Goal: Task Accomplishment & Management: Manage account settings

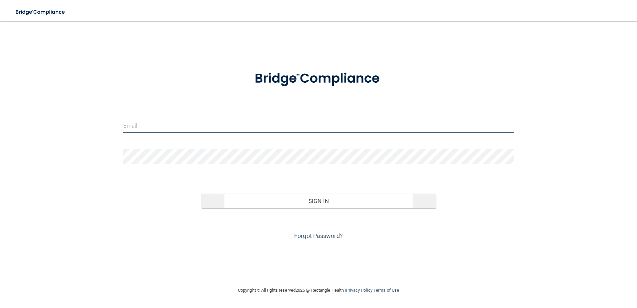
type input "[EMAIL_ADDRESS][DOMAIN_NAME]"
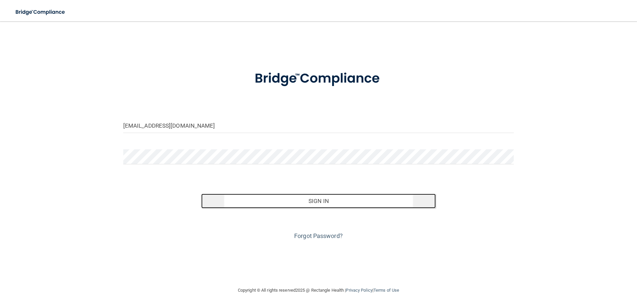
click at [258, 196] on button "Sign In" at bounding box center [318, 201] width 235 height 15
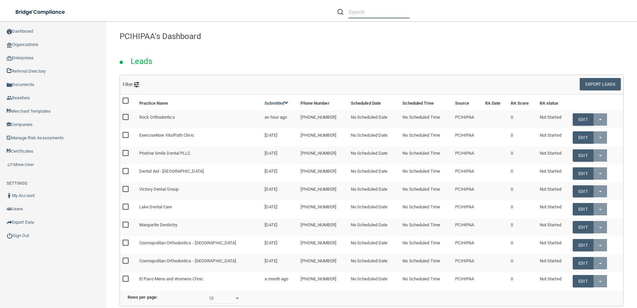
click at [357, 7] on input "text" at bounding box center [379, 12] width 61 height 12
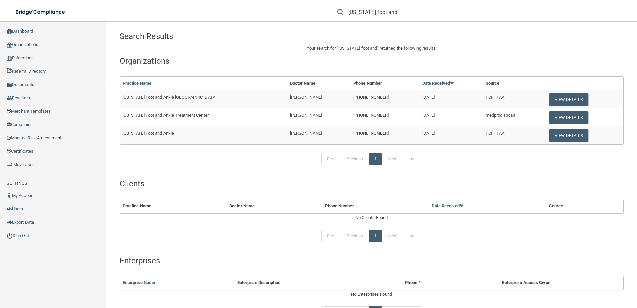
type input "oklahoma foot and"
click at [569, 102] on button "View Details" at bounding box center [568, 99] width 39 height 12
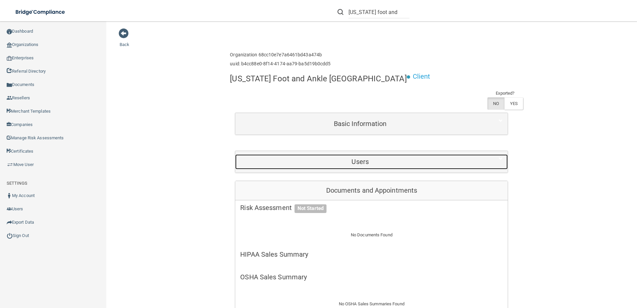
click at [334, 157] on div "Users" at bounding box center [360, 161] width 250 height 15
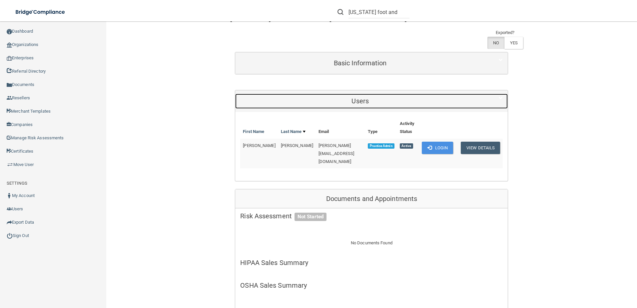
scroll to position [67, 0]
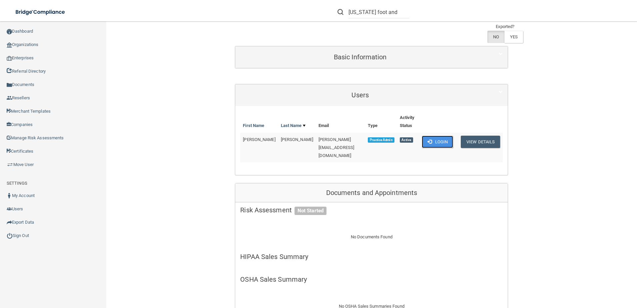
click at [435, 142] on button "Login" at bounding box center [438, 142] width 32 height 12
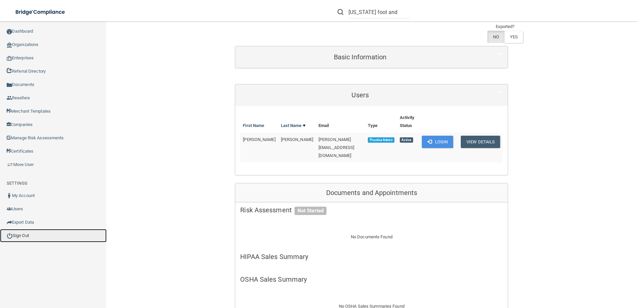
click at [43, 235] on link "Sign Out" at bounding box center [53, 235] width 107 height 13
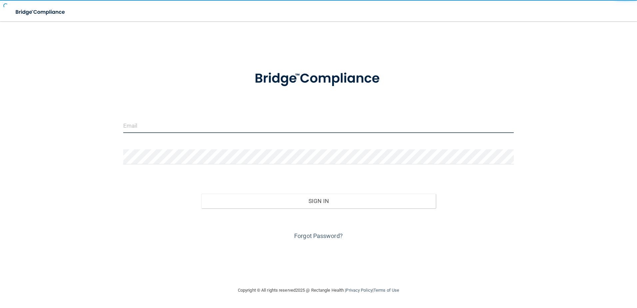
type input "kfennell@rectanglehealth.com"
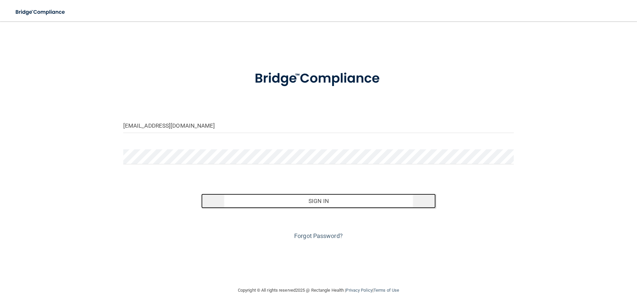
click at [278, 195] on button "Sign In" at bounding box center [318, 201] width 235 height 15
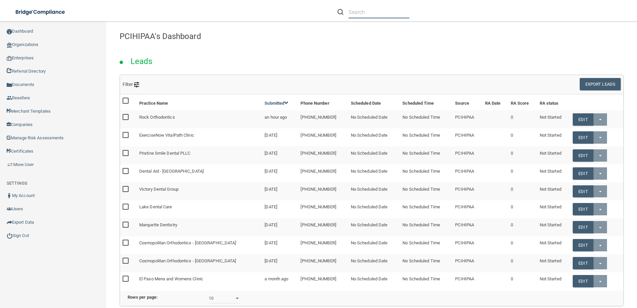
click at [356, 12] on input "text" at bounding box center [379, 12] width 61 height 12
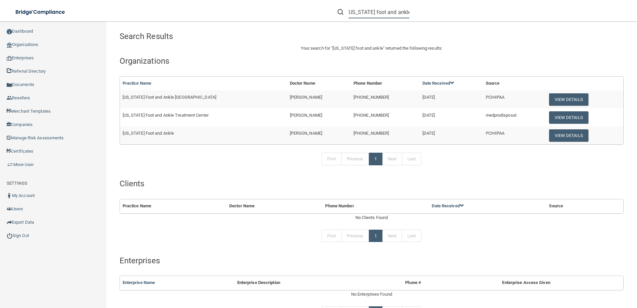
type input "oklahoma foot and ankle"
click at [204, 103] on td "[US_STATE] Foot and Ankle [GEOGRAPHIC_DATA]" at bounding box center [203, 99] width 167 height 18
click at [179, 130] on td "Oklahoma Foot and Ankle" at bounding box center [203, 135] width 167 height 18
click at [549, 97] on button "View Details" at bounding box center [568, 99] width 39 height 12
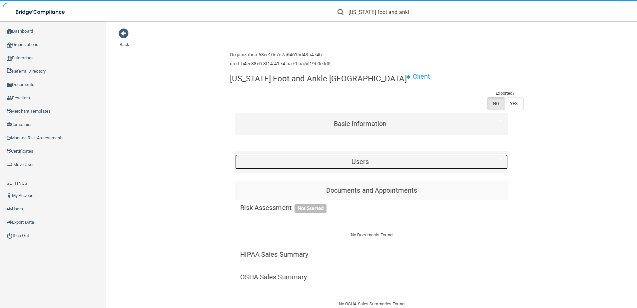
click at [349, 167] on div "Users" at bounding box center [360, 161] width 250 height 15
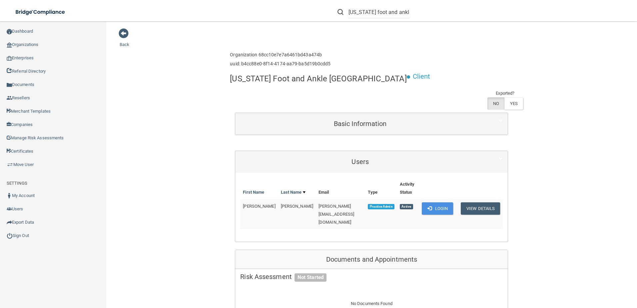
click at [319, 207] on span "[PERSON_NAME][EMAIL_ADDRESS][DOMAIN_NAME]" at bounding box center [337, 214] width 36 height 21
drag, startPoint x: 239, startPoint y: 205, endPoint x: 250, endPoint y: 205, distance: 10.7
click at [250, 205] on td "Trina" at bounding box center [259, 214] width 38 height 30
copy span "Trina"
drag, startPoint x: 267, startPoint y: 206, endPoint x: 277, endPoint y: 206, distance: 9.3
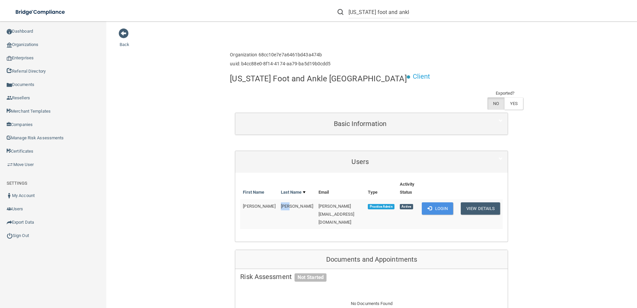
click at [278, 206] on td "Groh" at bounding box center [297, 214] width 38 height 30
copy span "Groh"
drag, startPoint x: 294, startPoint y: 209, endPoint x: 348, endPoint y: 207, distance: 54.0
click at [348, 207] on td "[PERSON_NAME][EMAIL_ADDRESS][DOMAIN_NAME]" at bounding box center [340, 214] width 49 height 30
copy span "[PERSON_NAME][EMAIL_ADDRESS][DOMAIN_NAME]"
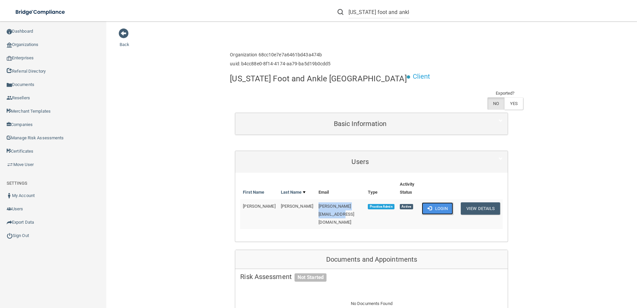
click at [422, 212] on button "Login" at bounding box center [438, 208] width 32 height 12
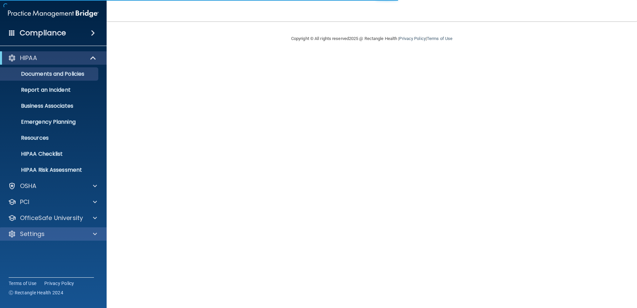
click at [59, 235] on body "Compliance HIPAA Documents and Policies Report an Incident Business Associates …" at bounding box center [318, 154] width 637 height 308
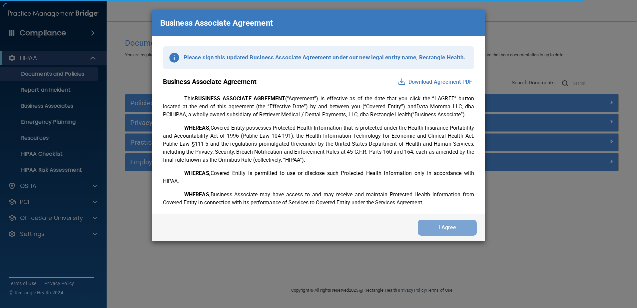
click at [485, 57] on div "Business Associate Agreement Please sign this updated Business Associate Agreem…" at bounding box center [318, 154] width 637 height 308
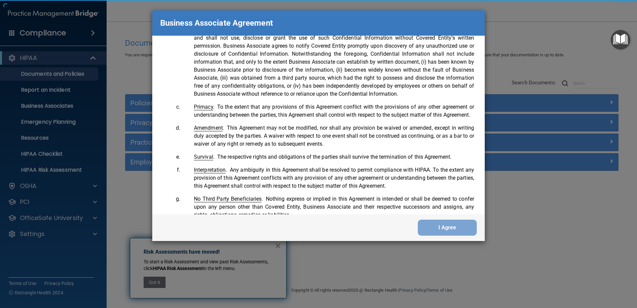
scroll to position [1359, 0]
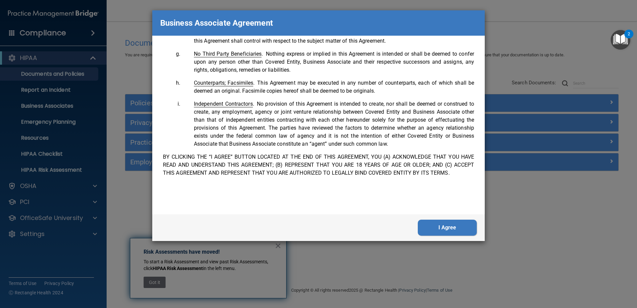
click at [458, 229] on button "I Agree" at bounding box center [447, 228] width 59 height 16
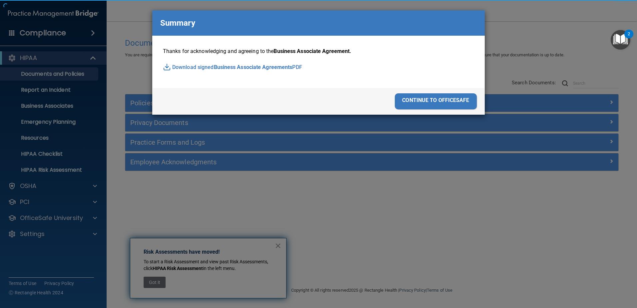
click at [462, 229] on div "Business Associate Agreement Please sign this updated Business Associate Agreem…" at bounding box center [318, 154] width 637 height 308
click at [441, 97] on div "continue to officesafe" at bounding box center [436, 101] width 82 height 16
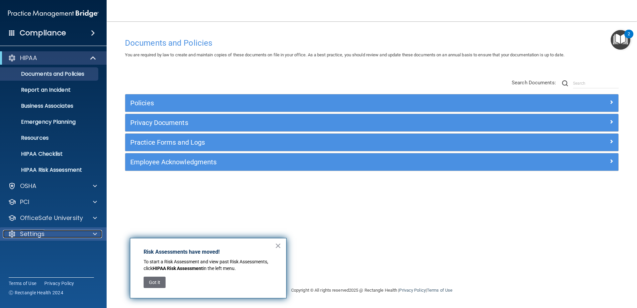
click at [49, 233] on div "Settings" at bounding box center [44, 234] width 83 height 8
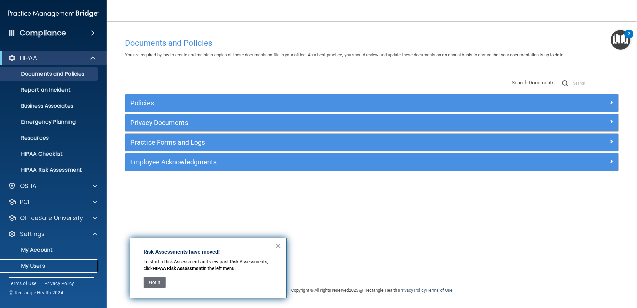
click at [45, 263] on p "My Users" at bounding box center [49, 266] width 91 height 7
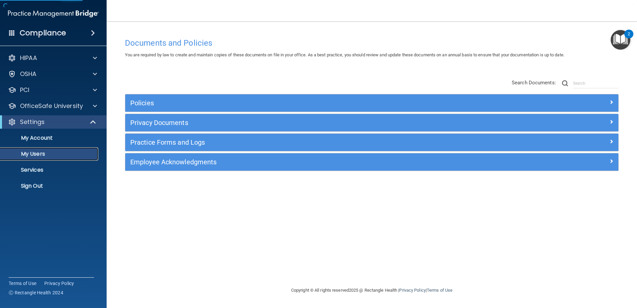
select select "20"
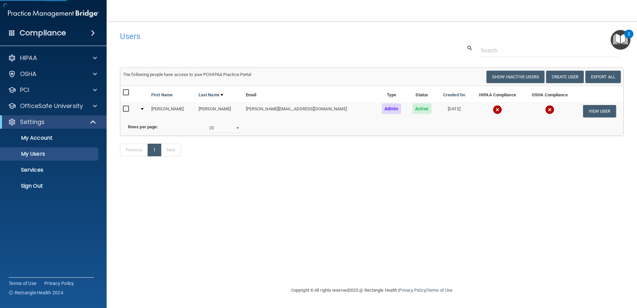
click at [127, 107] on input "checkbox" at bounding box center [127, 108] width 8 height 5
checkbox input "true"
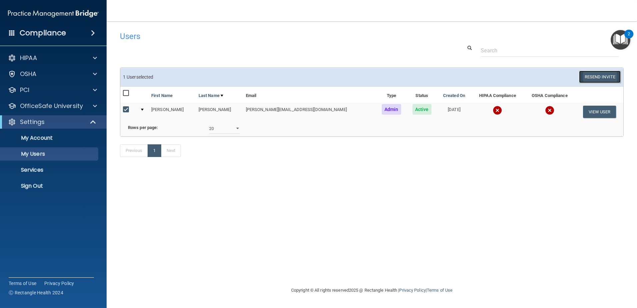
click at [599, 76] on button "Resend Invite" at bounding box center [600, 77] width 42 height 12
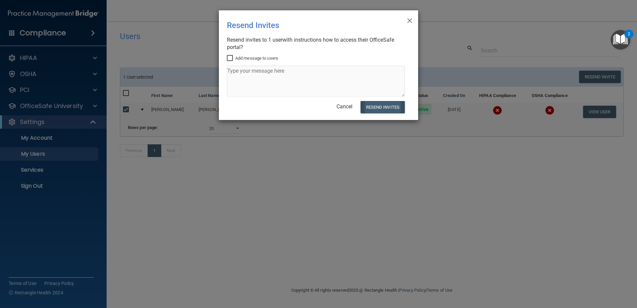
click at [380, 114] on div "× Close Resend Invites There was an error while sending the invitations ... Res…" at bounding box center [318, 65] width 199 height 110
click at [379, 107] on button "Resend Invites" at bounding box center [382, 107] width 44 height 12
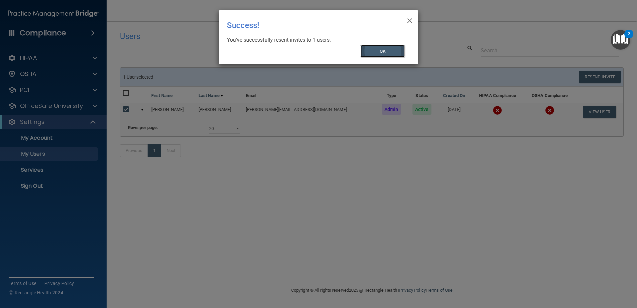
click at [376, 49] on button "OK" at bounding box center [382, 51] width 45 height 12
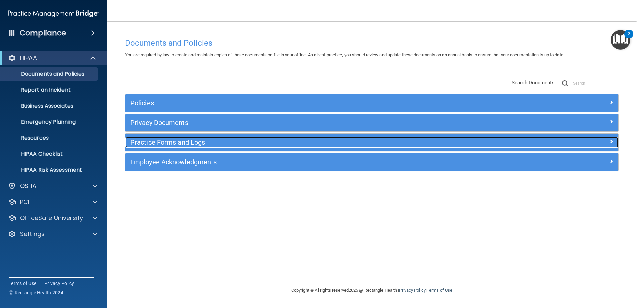
click at [183, 141] on h5 "Practice Forms and Logs" at bounding box center [310, 142] width 360 height 7
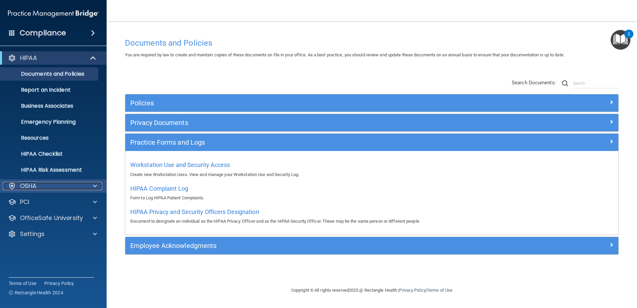
click at [29, 185] on p "OSHA" at bounding box center [28, 186] width 17 height 8
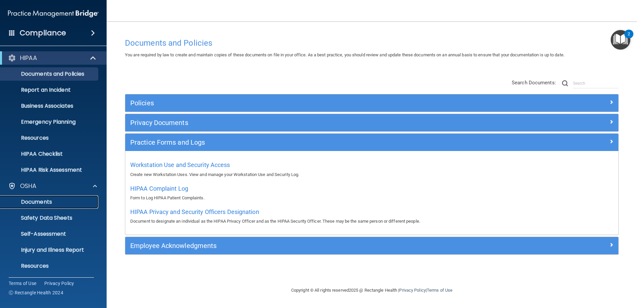
click at [39, 205] on p "Documents" at bounding box center [49, 202] width 91 height 7
